Goal: Information Seeking & Learning: Learn about a topic

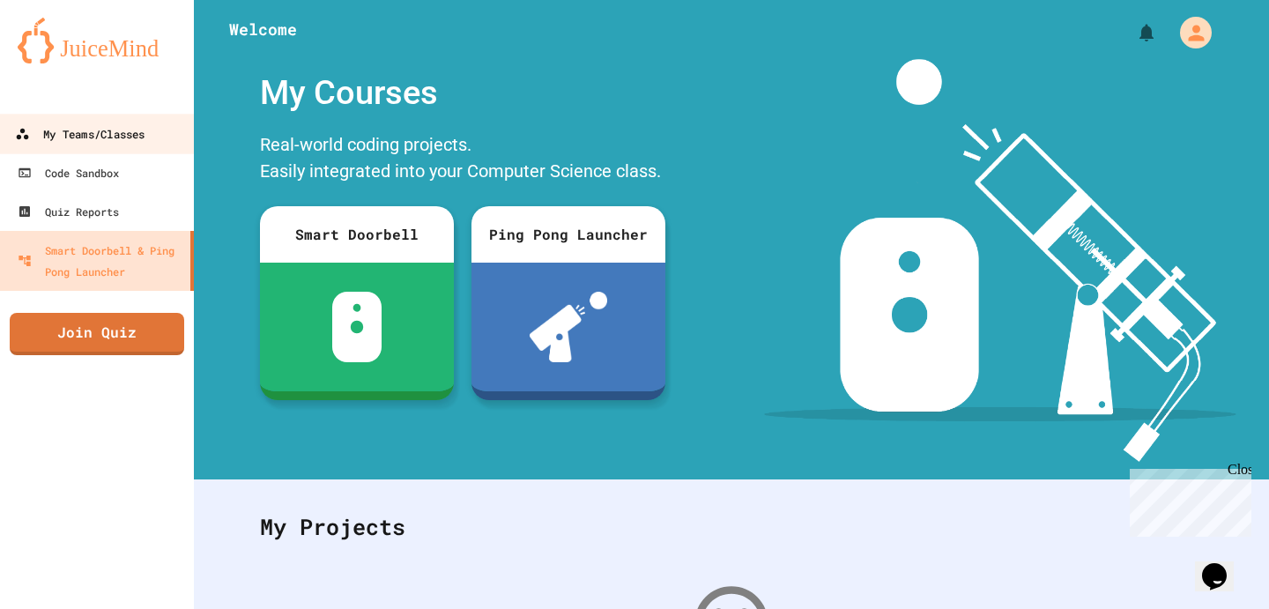
click at [101, 146] on link "My Teams/Classes" at bounding box center [97, 134] width 200 height 40
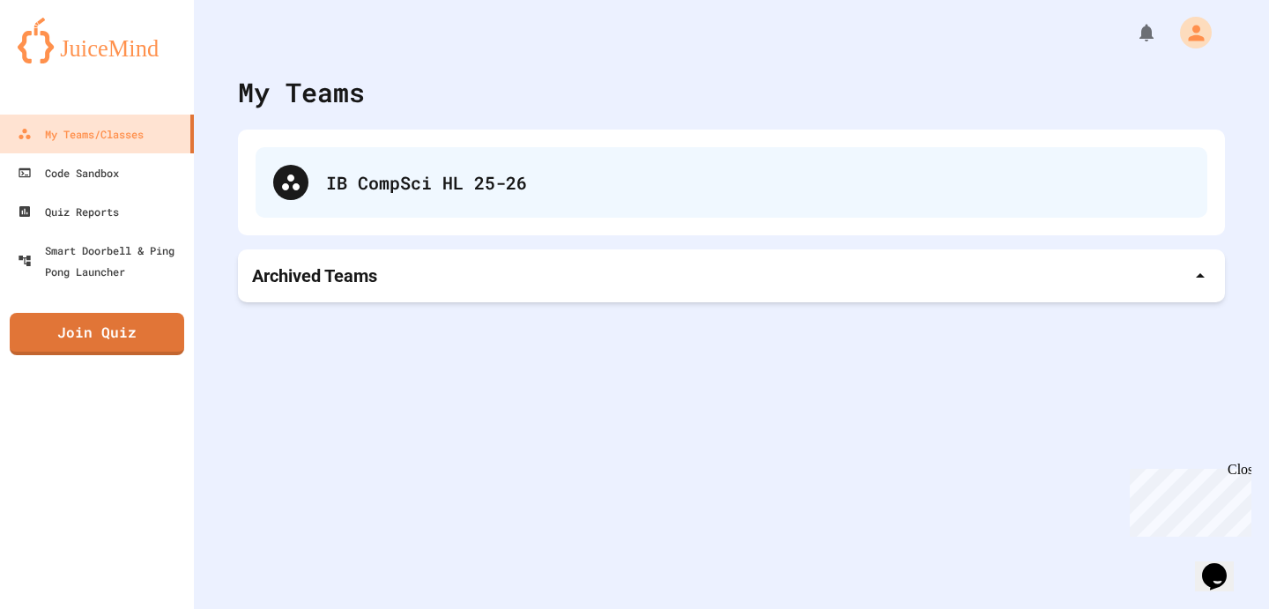
click at [345, 185] on div "IB CompSci HL 25-26" at bounding box center [758, 182] width 864 height 26
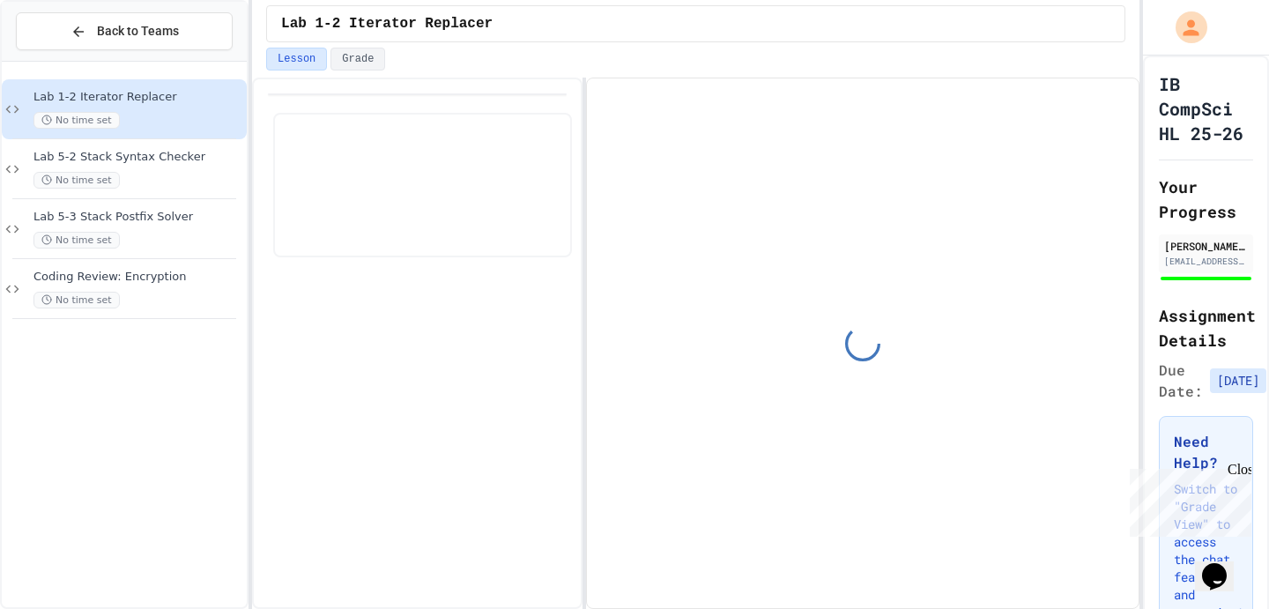
scroll to position [81, 0]
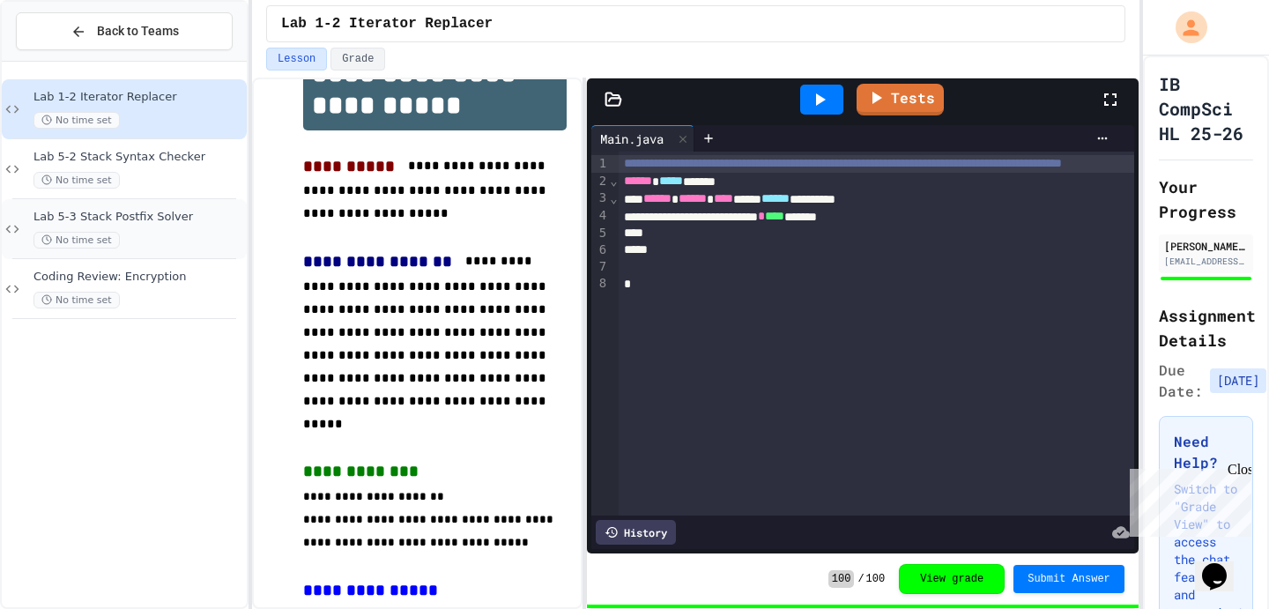
click at [149, 228] on div "Lab 5-3 Stack Postfix Solver No time set" at bounding box center [138, 229] width 210 height 39
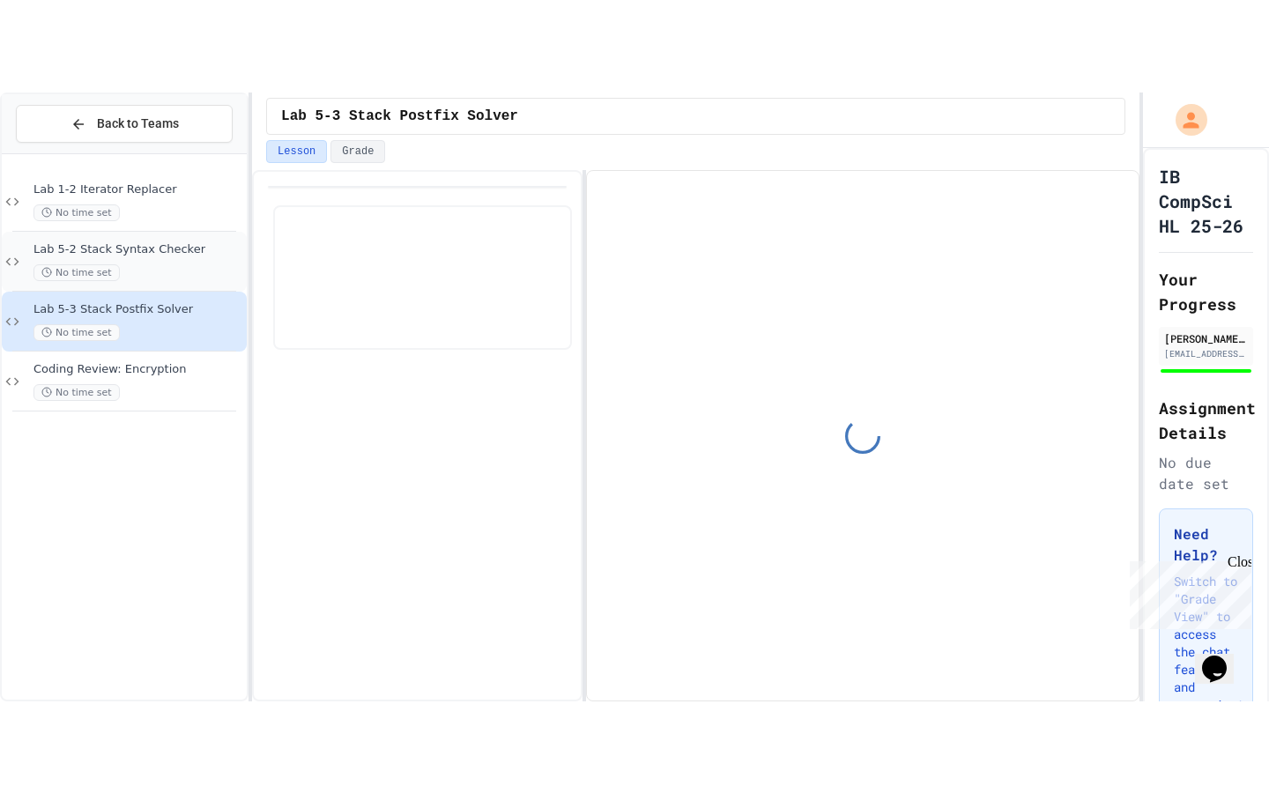
scroll to position [81, 0]
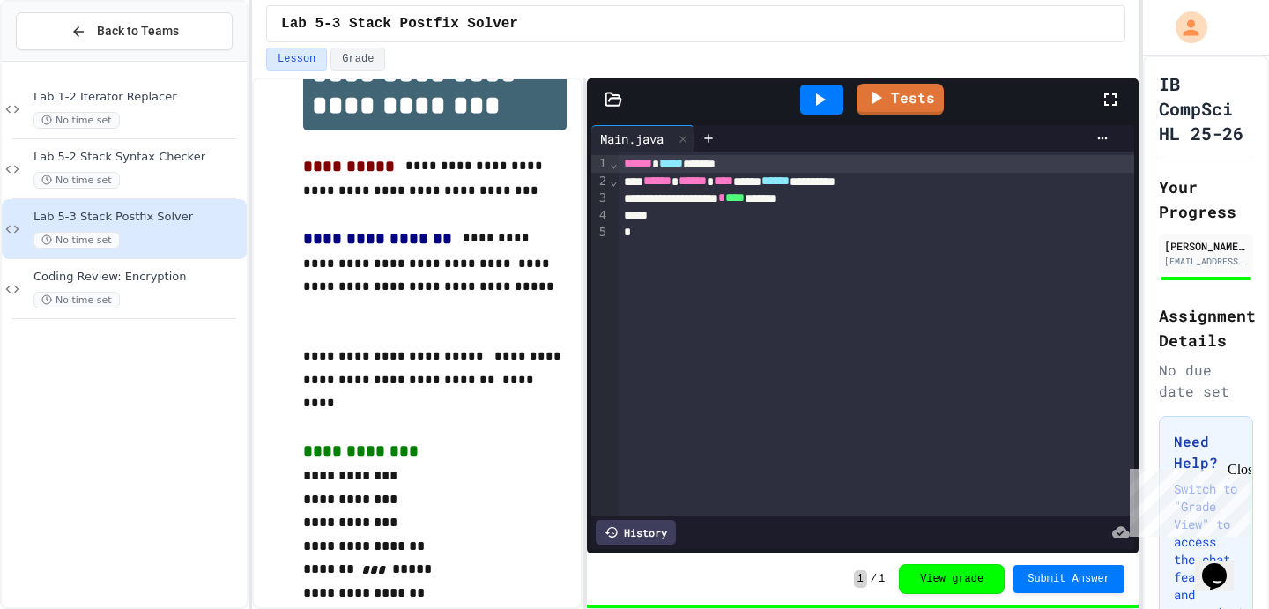
click at [1105, 97] on icon at bounding box center [1110, 99] width 12 height 12
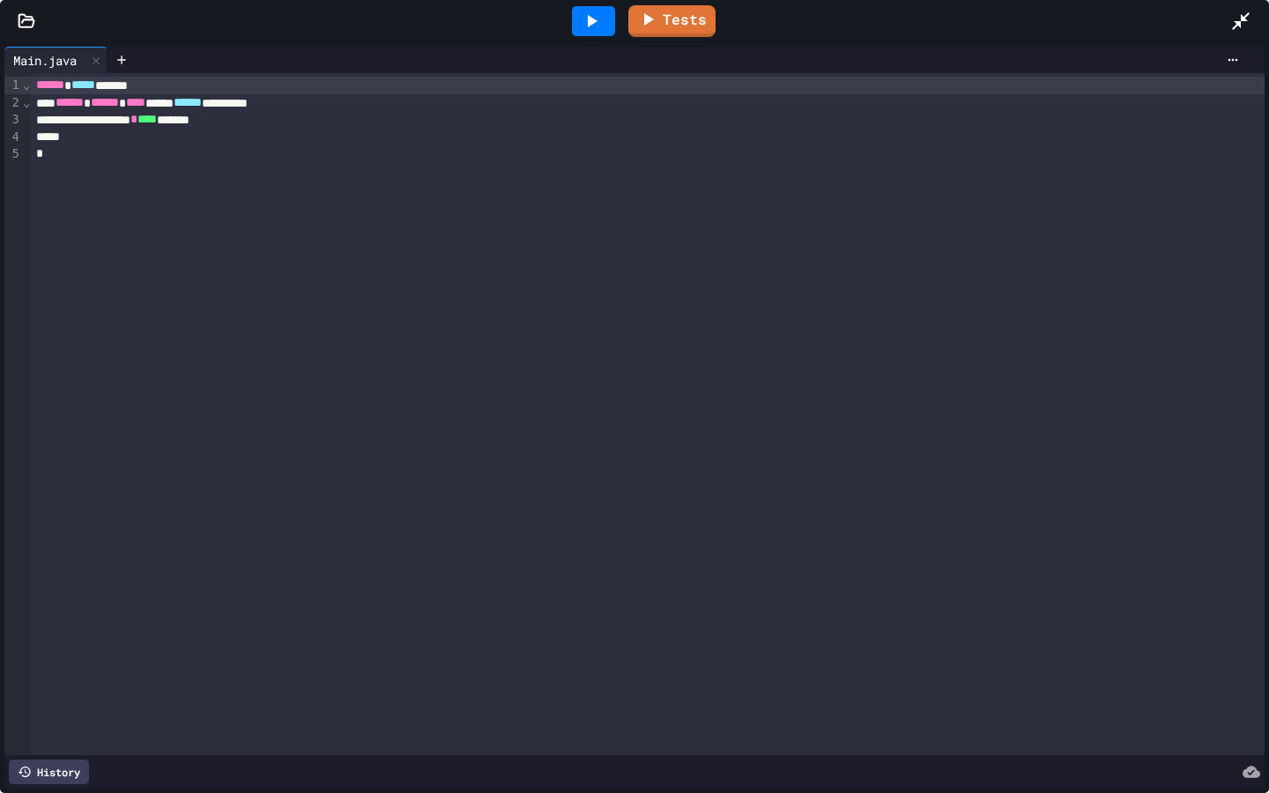
click at [31, 28] on icon at bounding box center [27, 21] width 18 height 18
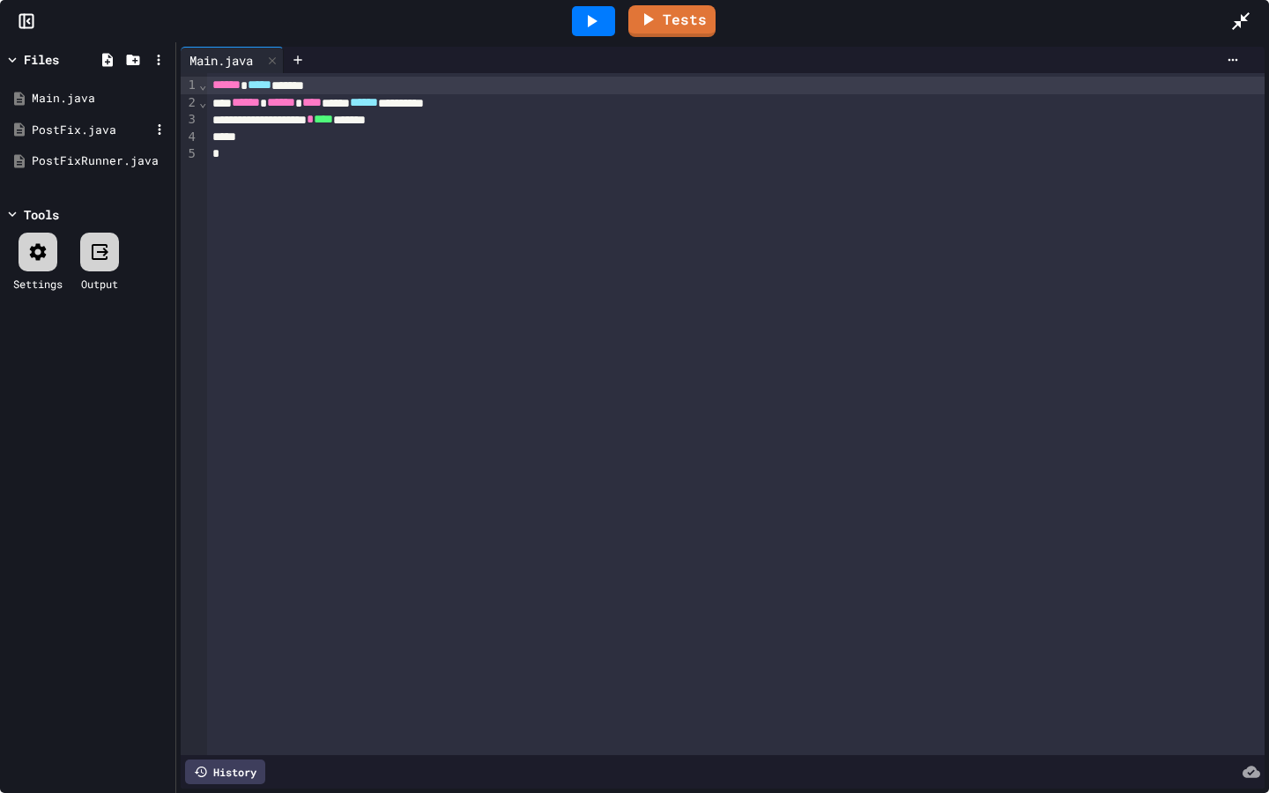
click at [107, 126] on div "PostFix.java" at bounding box center [91, 131] width 118 height 18
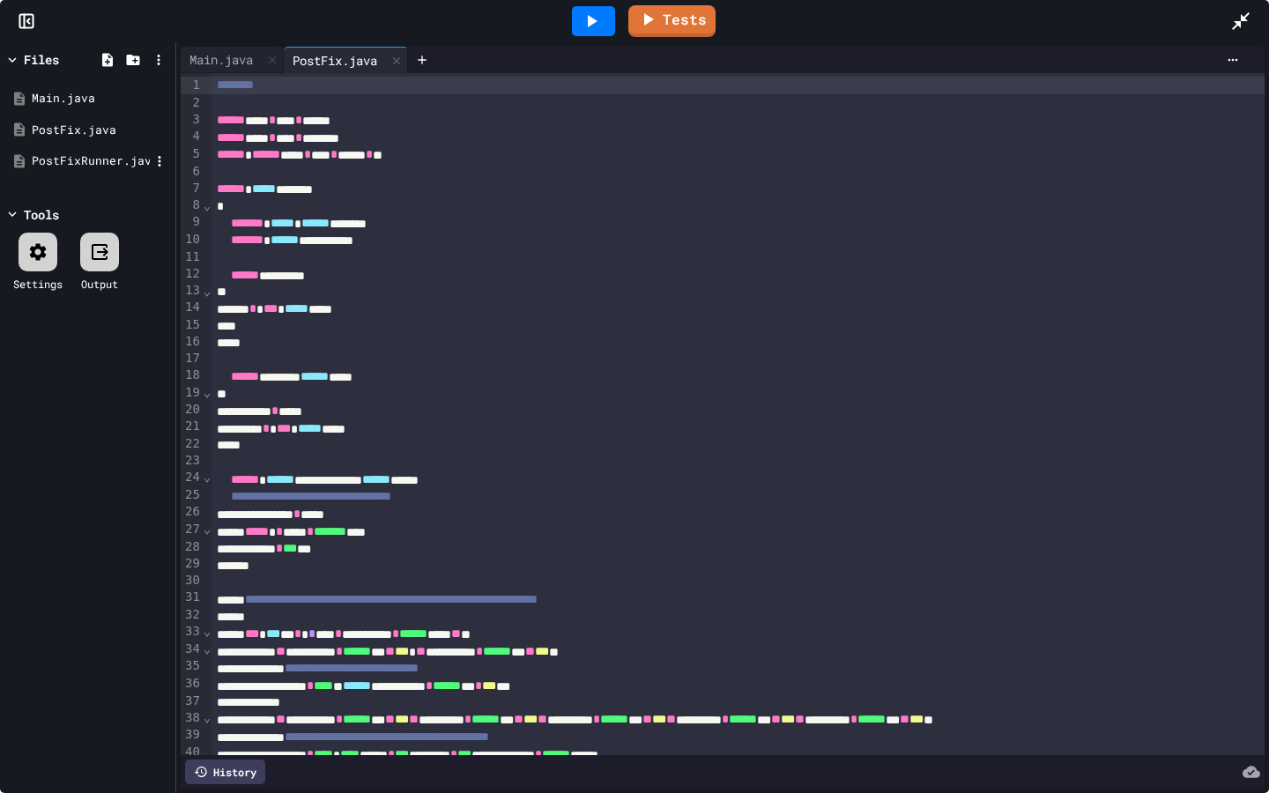
click at [105, 171] on div "PostFixRunner.java" at bounding box center [87, 161] width 167 height 32
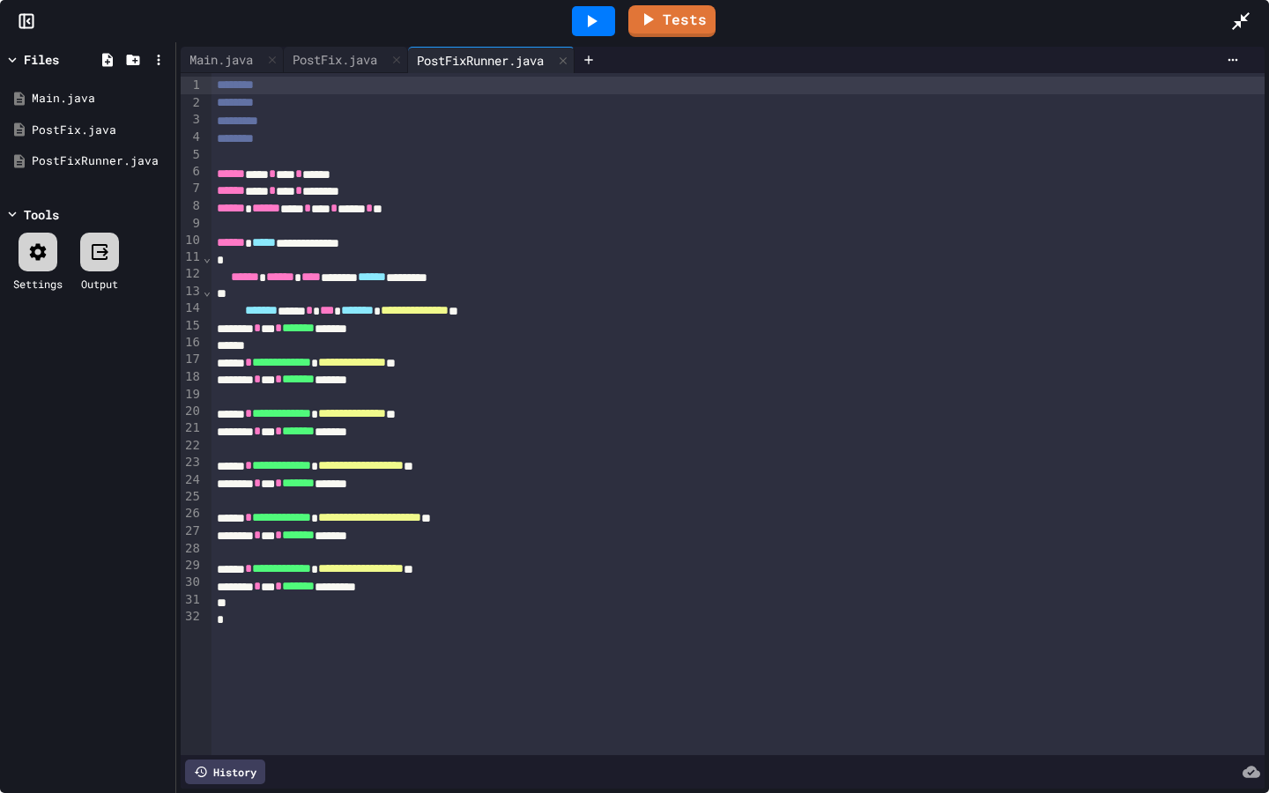
click at [19, 12] on icon at bounding box center [27, 21] width 18 height 18
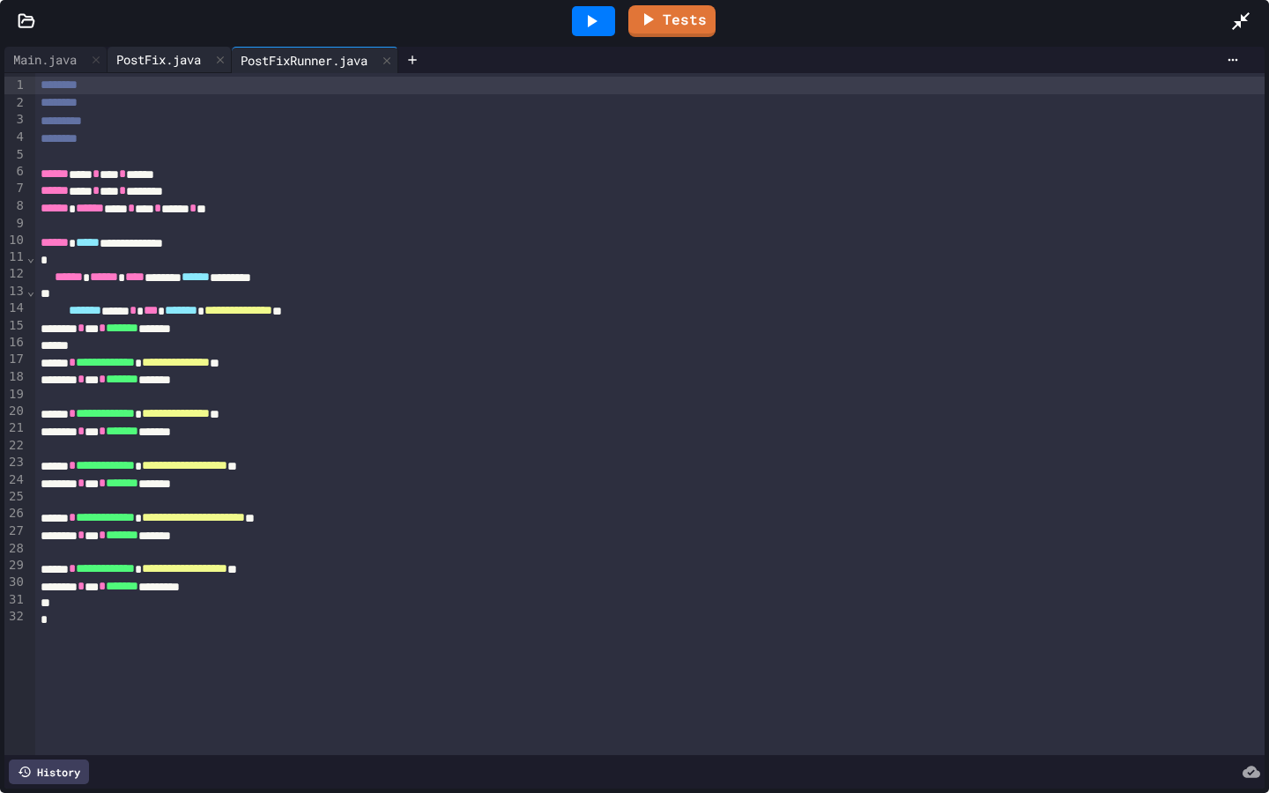
click at [180, 55] on div "PostFix.java" at bounding box center [159, 59] width 102 height 19
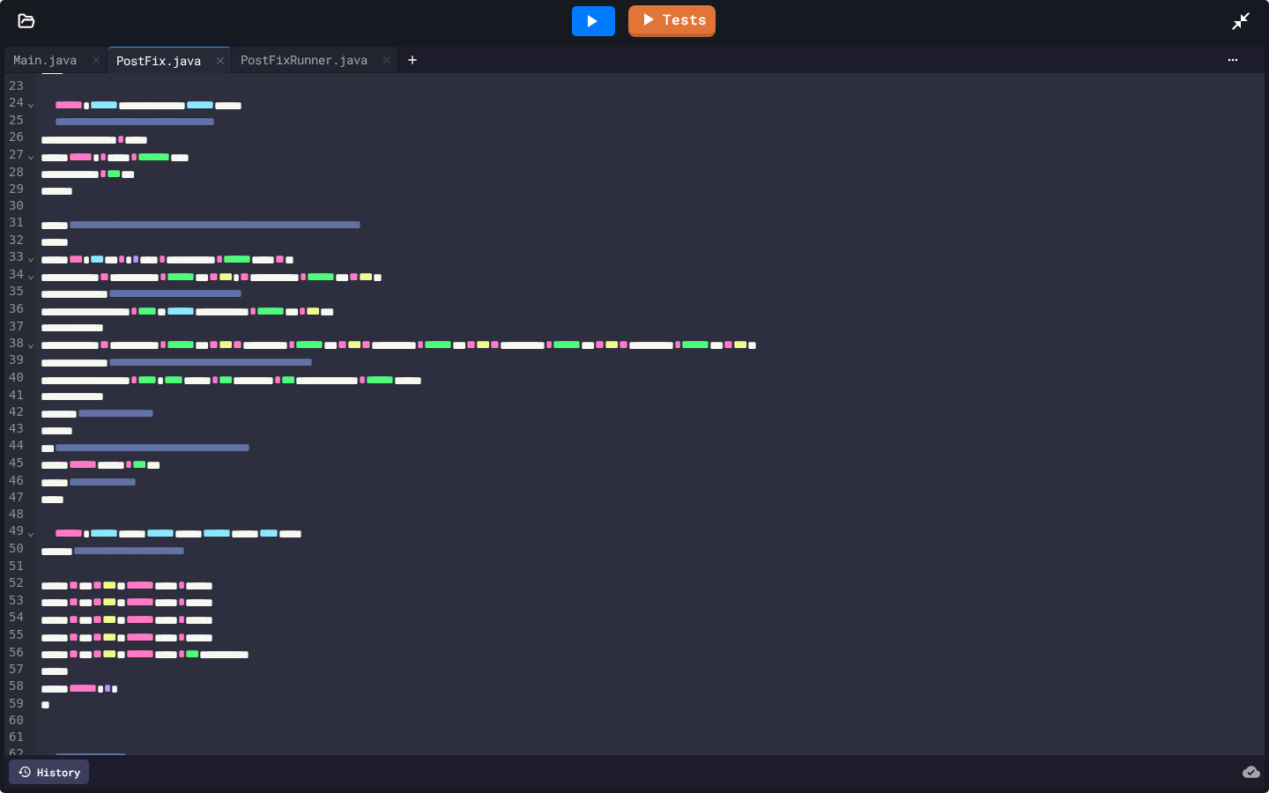
scroll to position [398, 0]
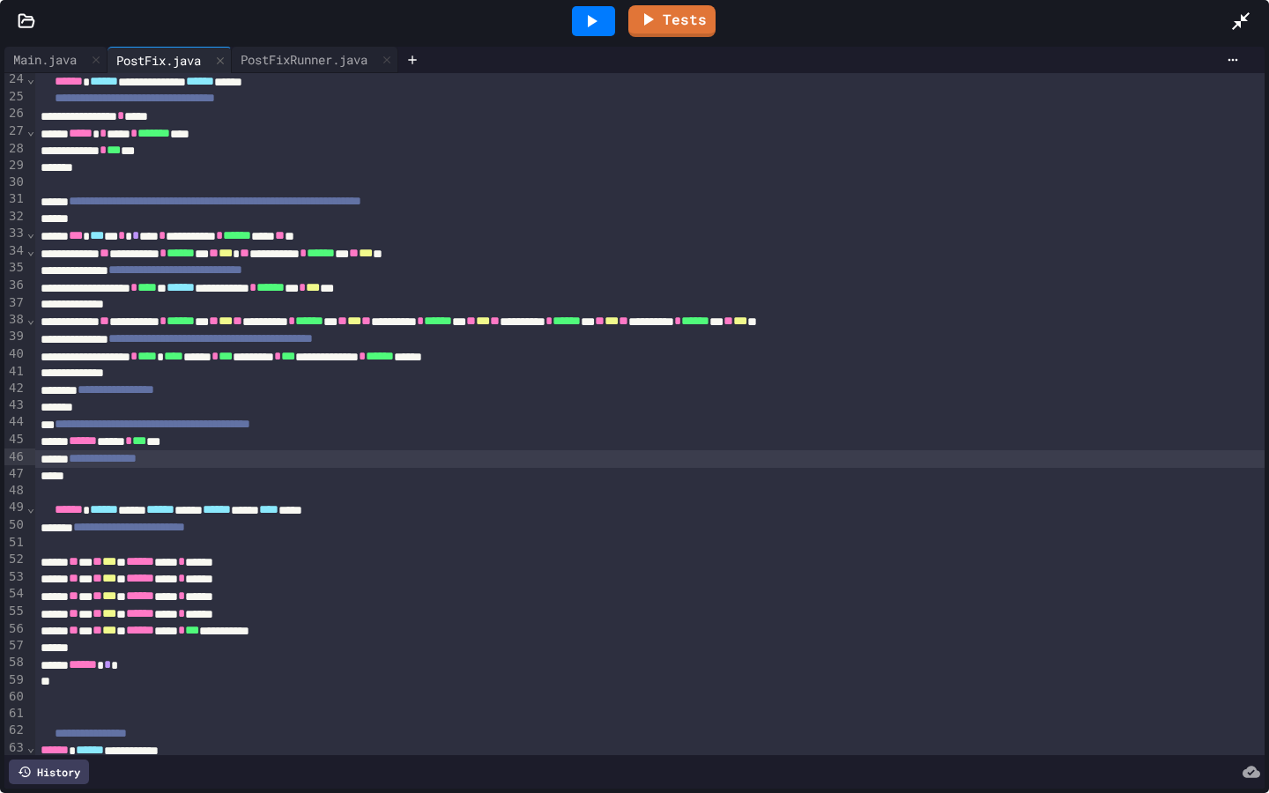
click at [293, 464] on div "**********" at bounding box center [649, 459] width 1229 height 18
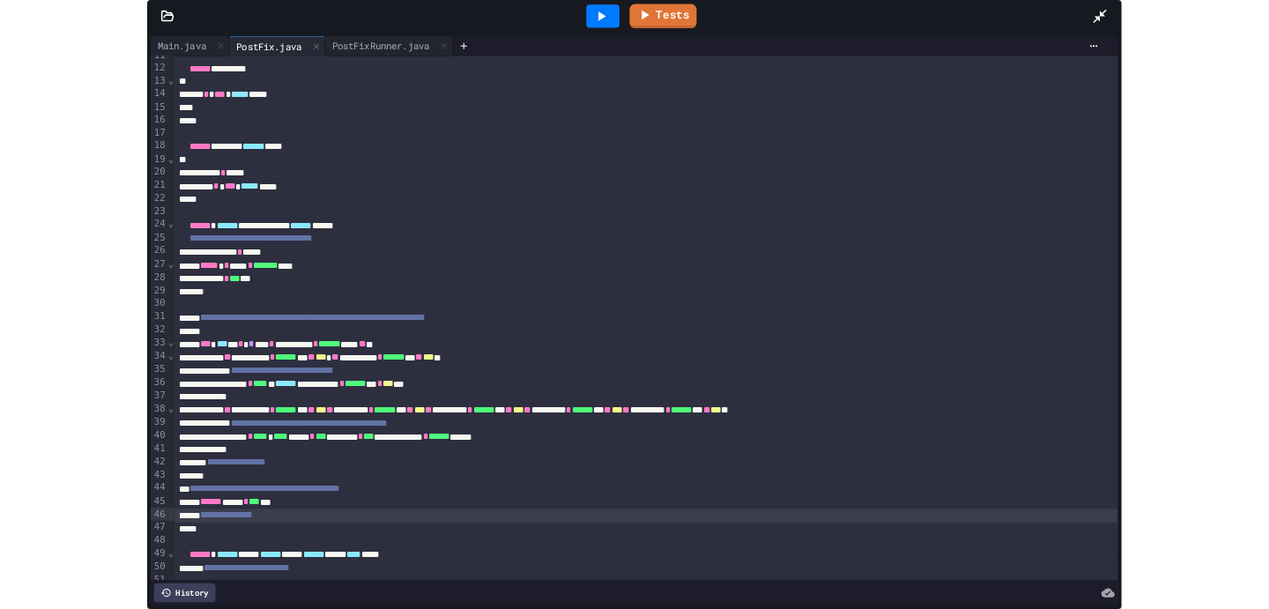
scroll to position [190, 0]
